Goal: Task Accomplishment & Management: Manage account settings

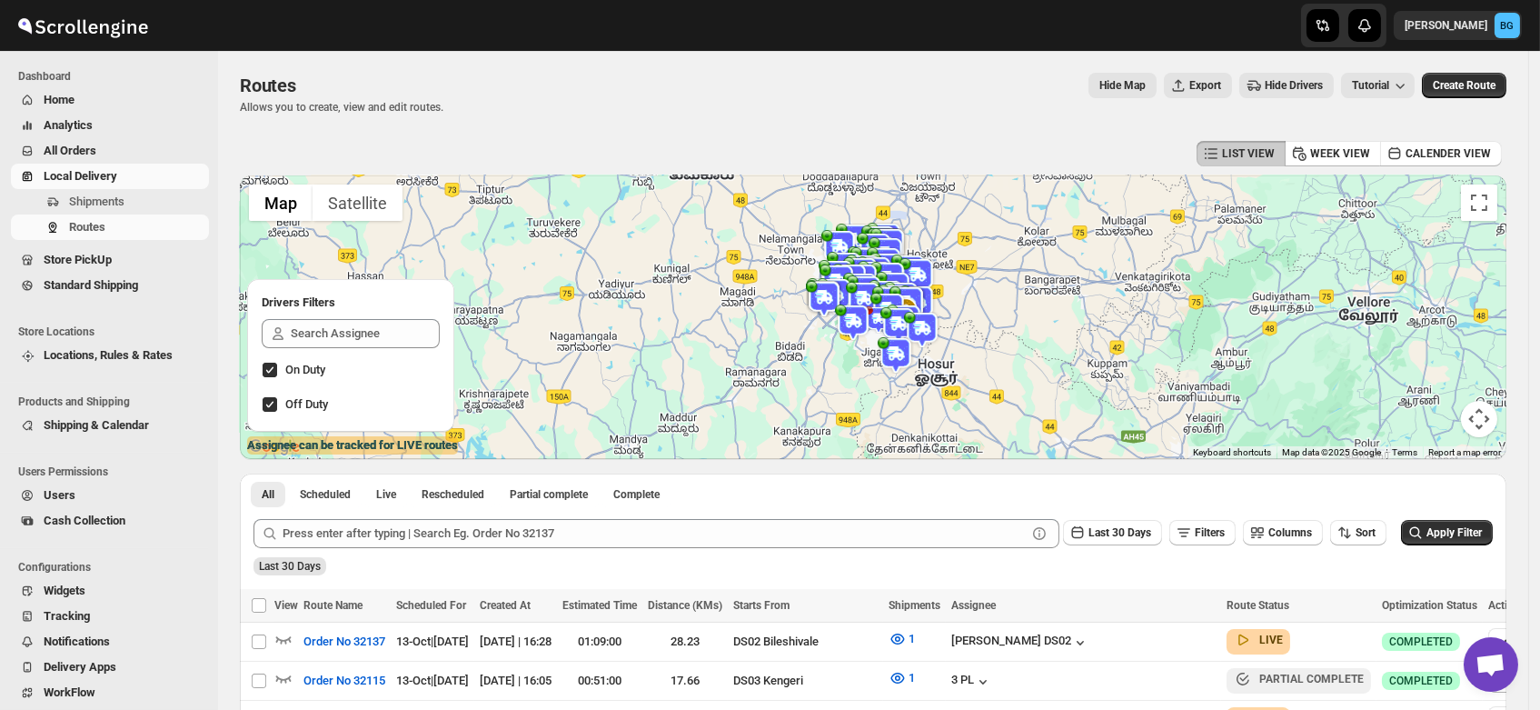
click at [62, 490] on span "Users" at bounding box center [60, 495] width 32 height 14
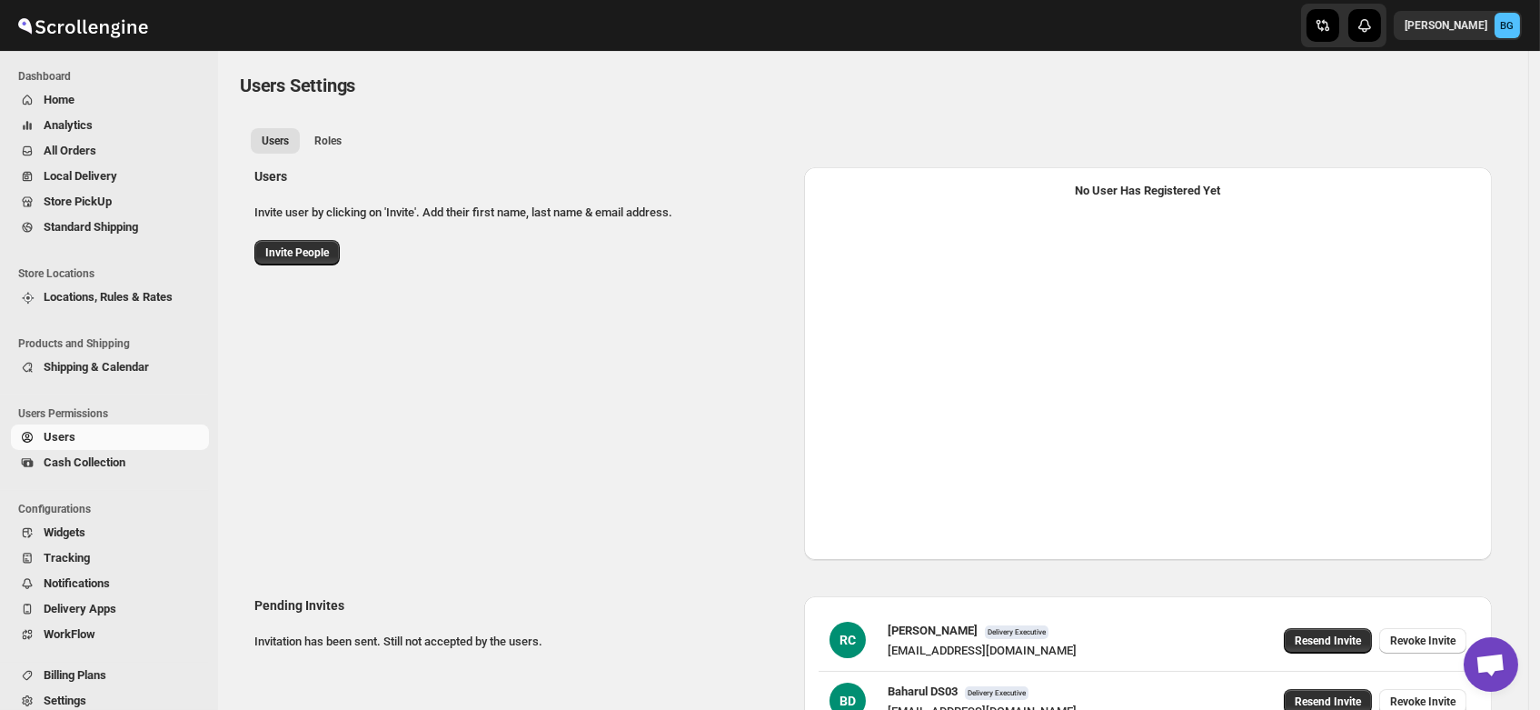
select select "637b767fbaab0276b10c91d5"
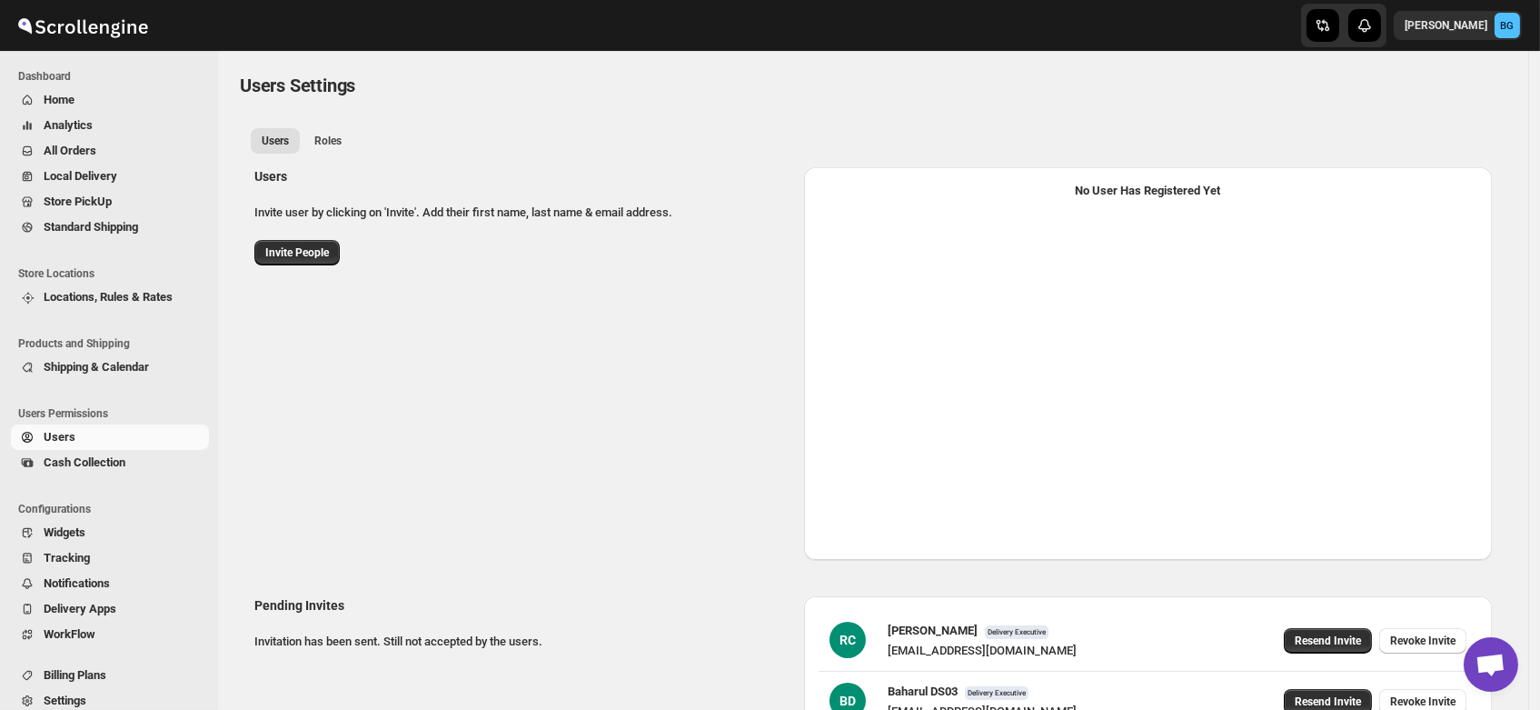
select select "637b767fbaab0276b10c91d5"
select select "637b767fbaab0276b10c91d7"
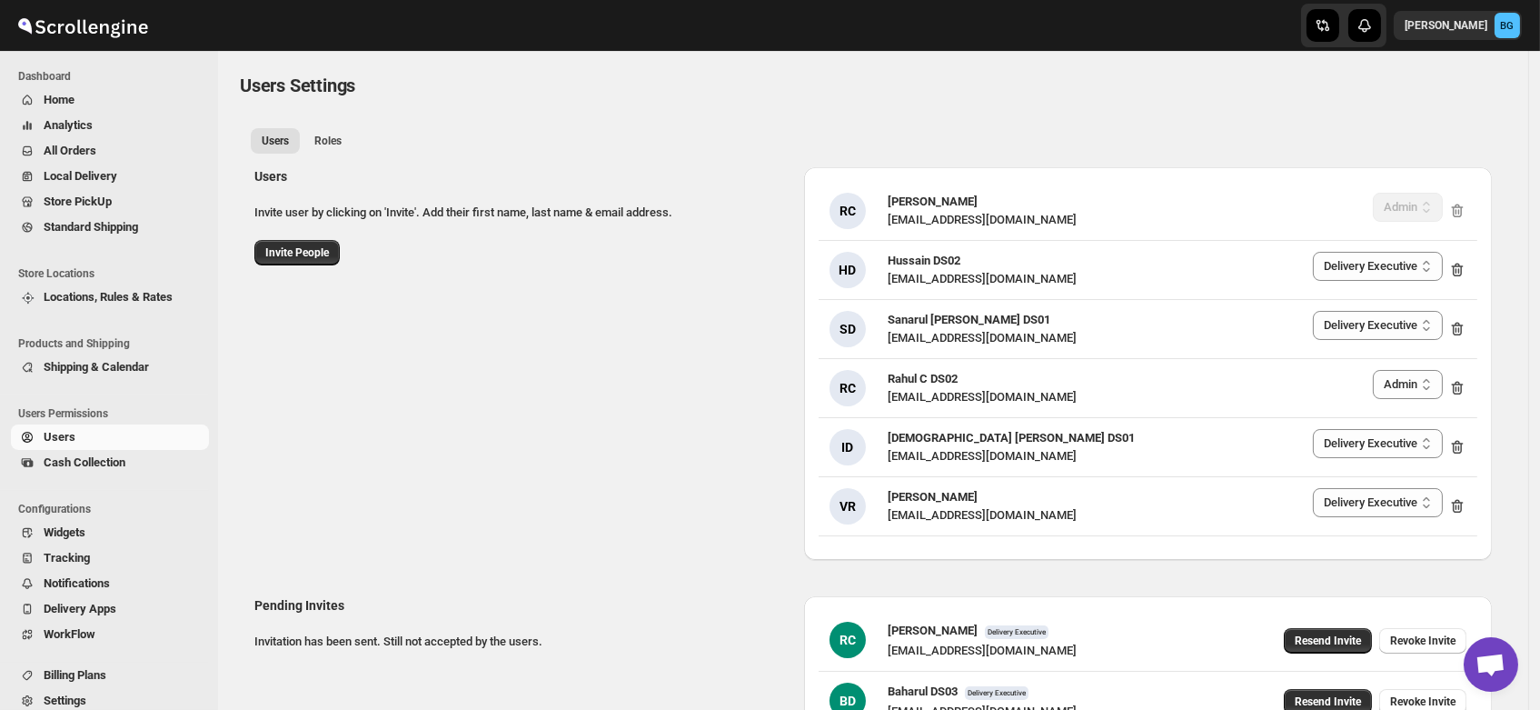
click at [273, 431] on div "Users Invite user by clicking on 'Invite'. Add their first name, last name & em…" at bounding box center [866, 356] width 1252 height 407
click at [410, 400] on div "Users Invite user by clicking on 'Invite'. Add their first name, last name & em…" at bounding box center [866, 356] width 1252 height 407
